Goal: Transaction & Acquisition: Purchase product/service

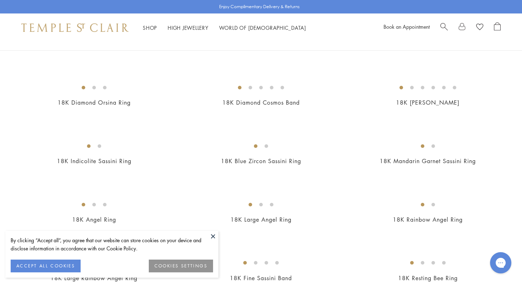
scroll to position [242, 0]
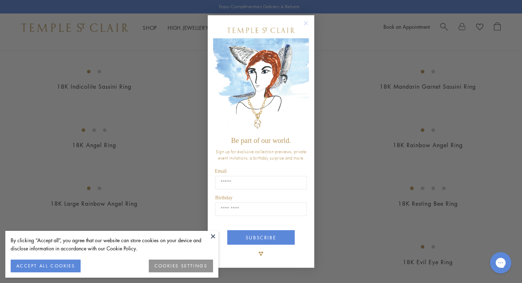
click at [105, 121] on div "Close dialog Be part of our world. Sign up for exclusive collection previews, p…" at bounding box center [261, 141] width 522 height 283
click at [309, 23] on circle "Close dialog" at bounding box center [306, 23] width 9 height 9
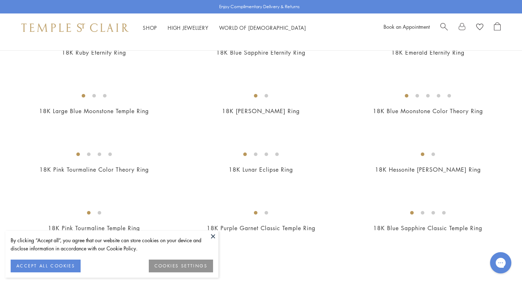
scroll to position [923, 0]
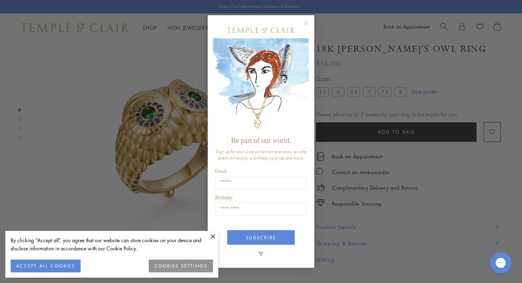
scroll to position [42, 0]
click at [306, 23] on circle "Close dialog" at bounding box center [306, 23] width 9 height 9
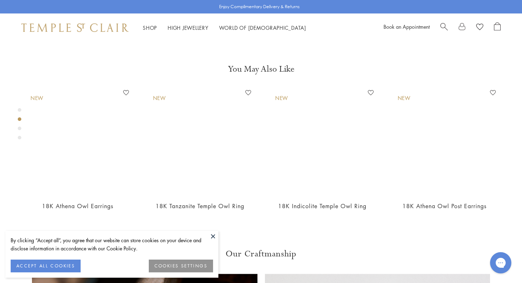
scroll to position [285, 0]
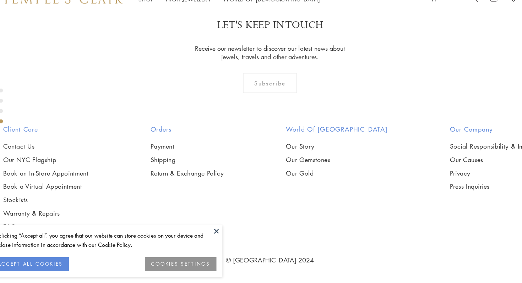
scroll to position [981, 0]
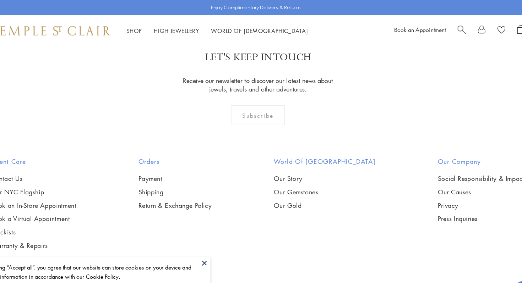
scroll to position [909, 0]
